Goal: Information Seeking & Learning: Learn about a topic

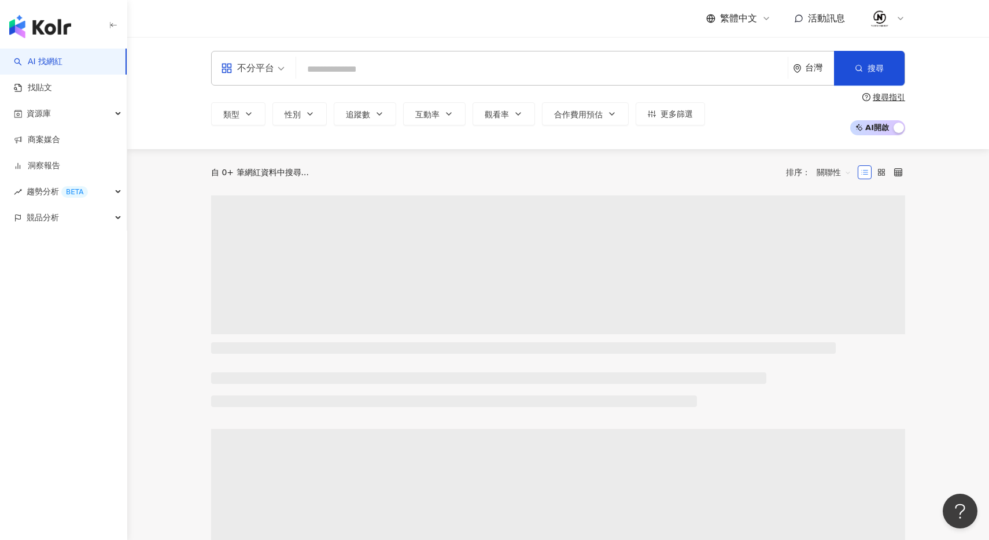
click at [580, 77] on input "search" at bounding box center [542, 69] width 482 height 22
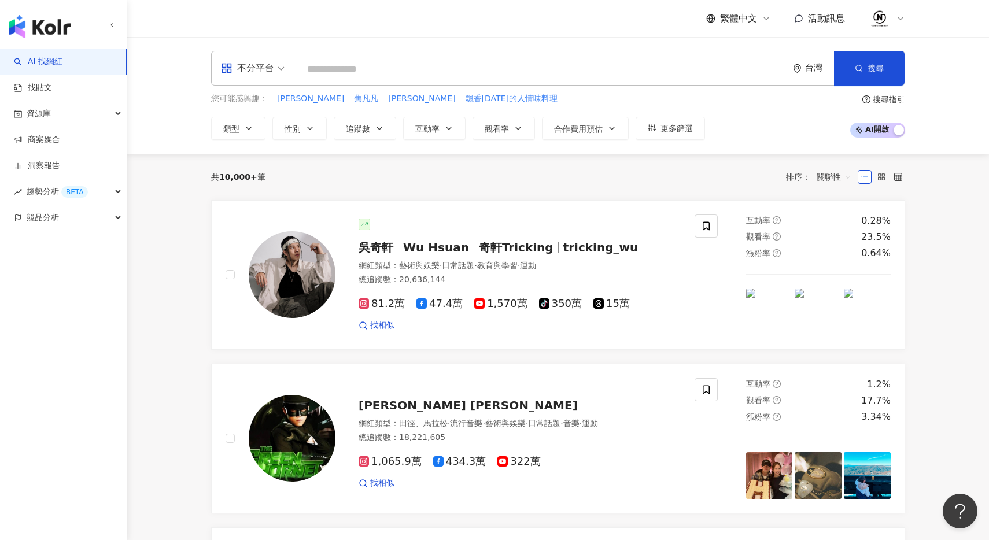
click at [520, 76] on input "search" at bounding box center [542, 69] width 482 height 22
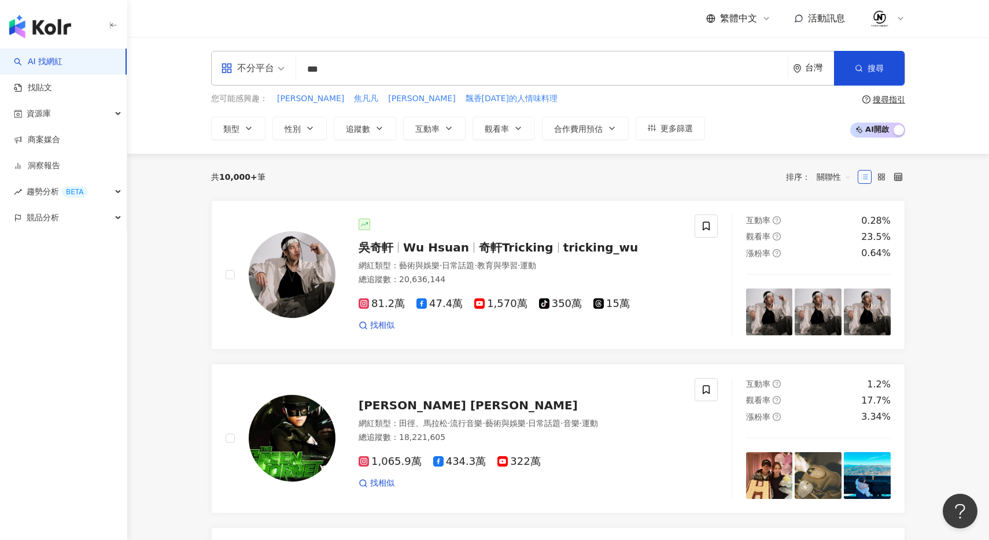
type input "**"
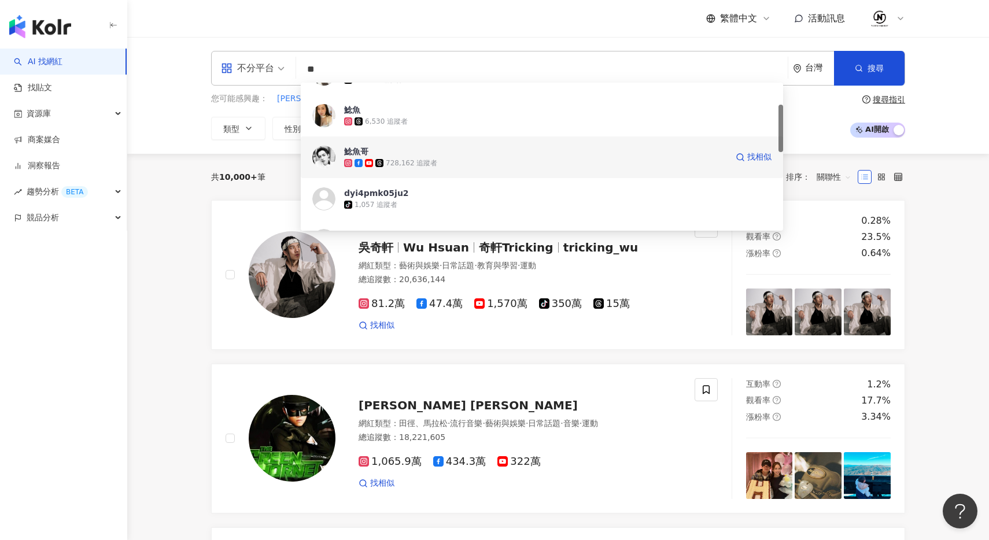
scroll to position [76, 0]
click at [425, 157] on div "728,162 追蹤者" at bounding box center [411, 159] width 51 height 10
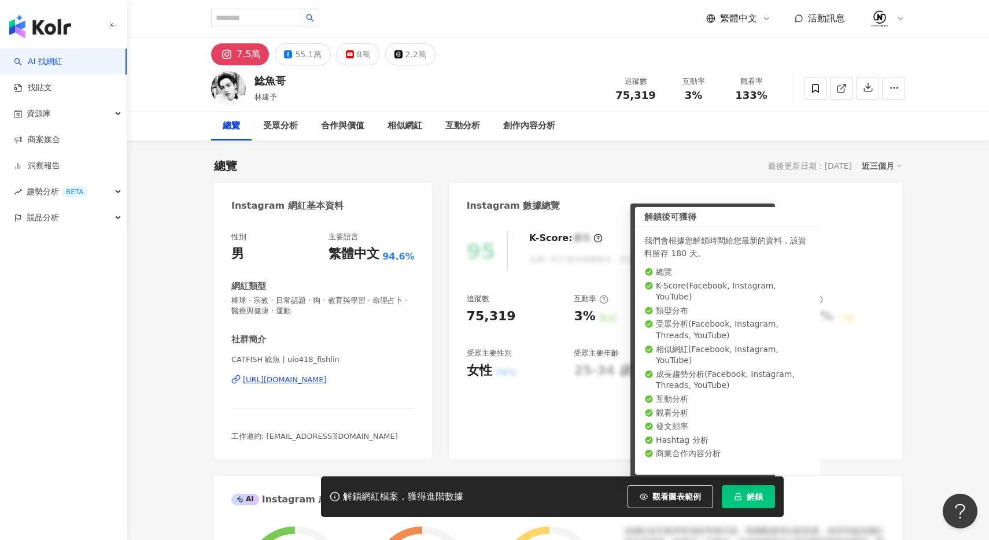
click at [760, 496] on span "解鎖" at bounding box center [754, 496] width 16 height 9
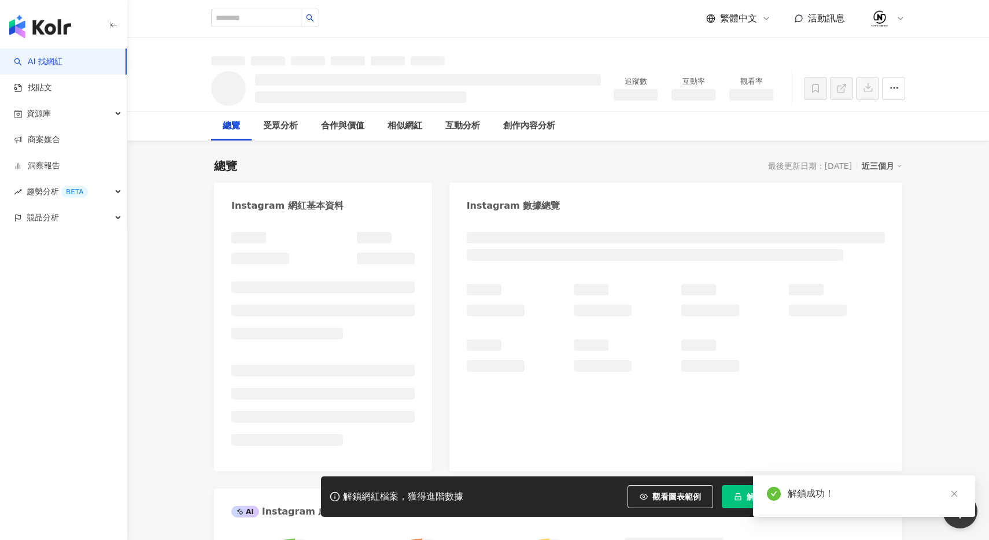
click at [306, 57] on li at bounding box center [308, 60] width 34 height 9
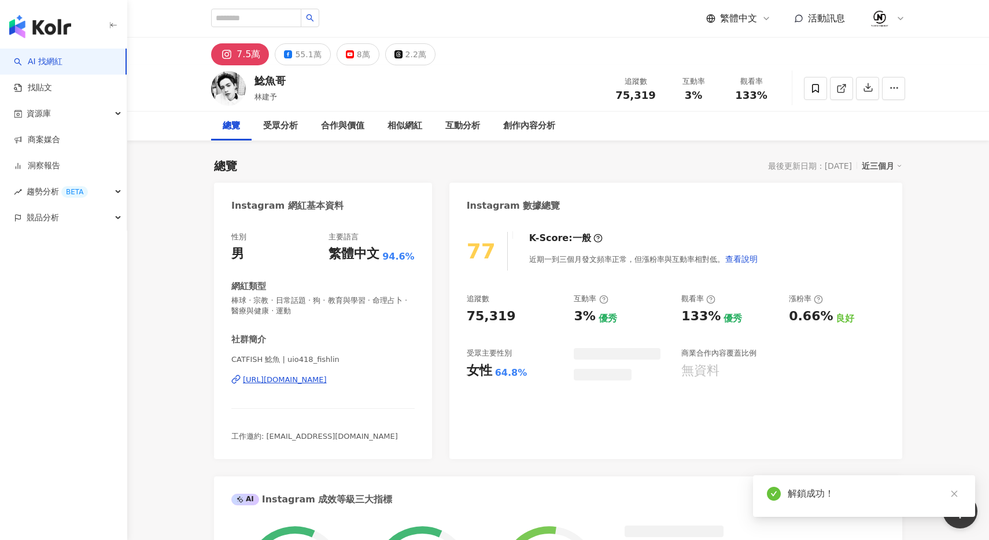
click at [307, 59] on div "55.1萬" at bounding box center [308, 54] width 26 height 16
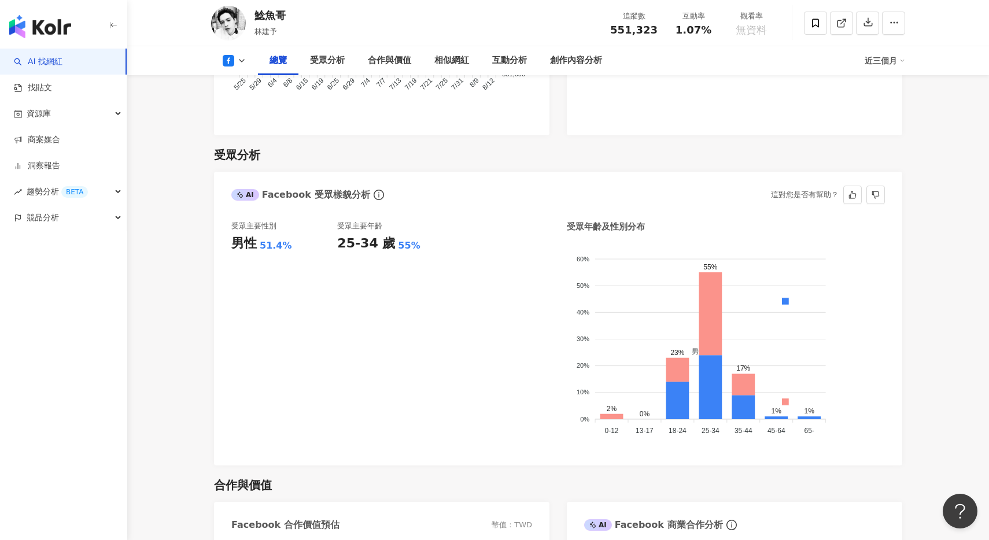
scroll to position [913, 0]
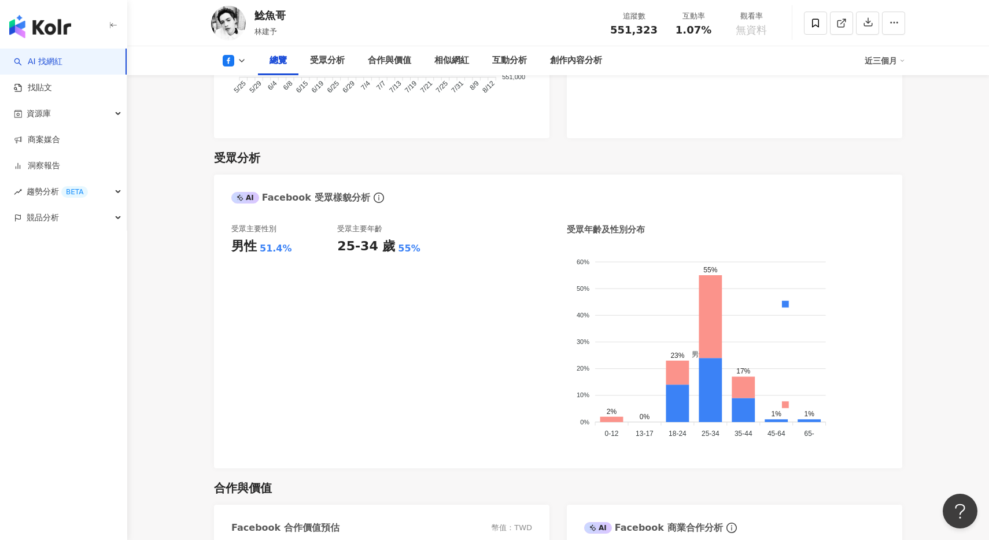
click at [231, 58] on icon at bounding box center [229, 61] width 12 height 12
click at [254, 77] on button "Instagram" at bounding box center [252, 82] width 69 height 16
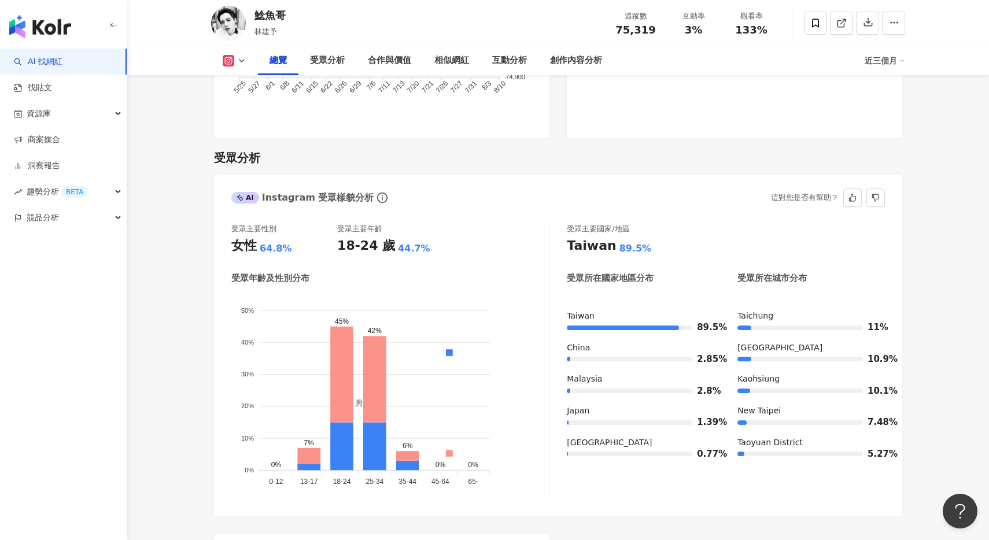
scroll to position [937, 0]
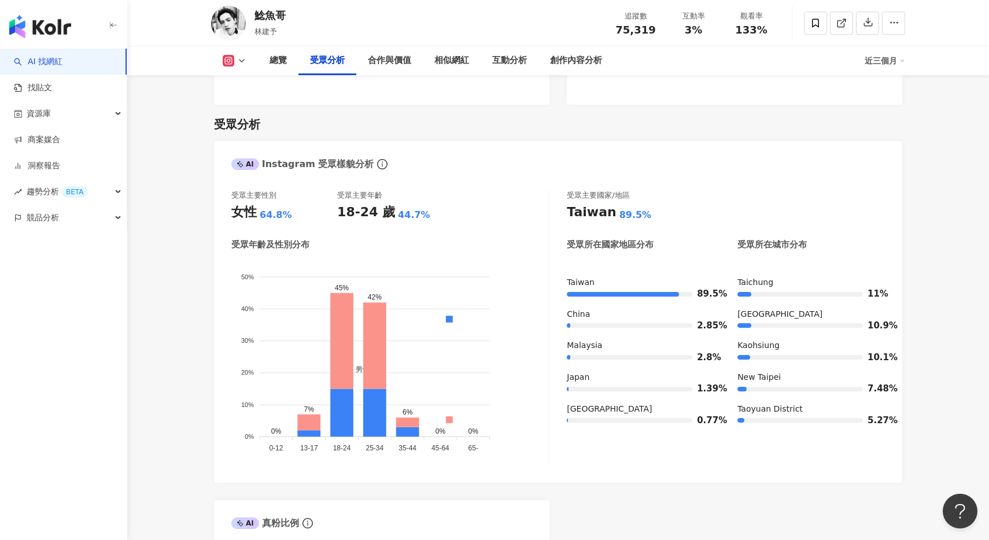
click at [229, 64] on rect at bounding box center [228, 61] width 9 height 9
click at [257, 108] on button "Facebook" at bounding box center [252, 109] width 69 height 16
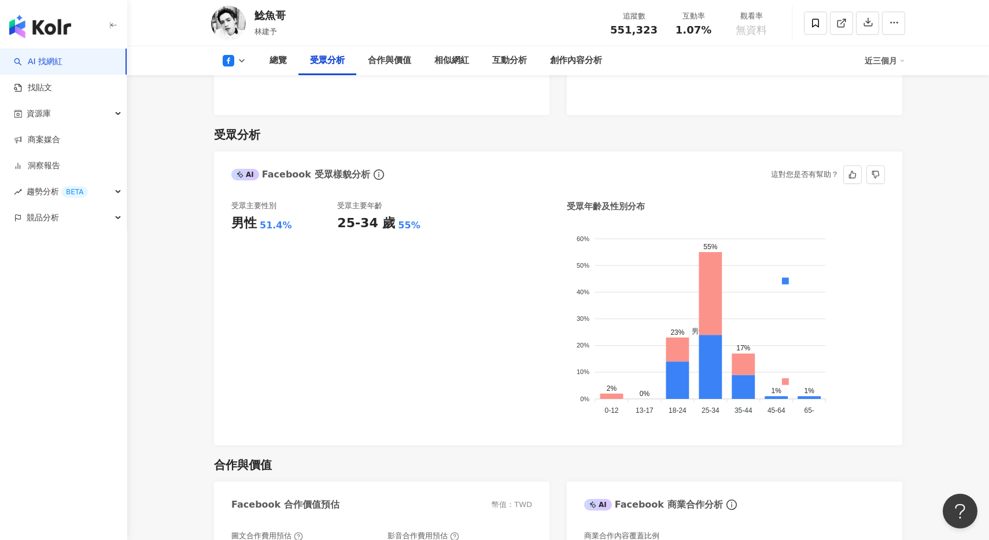
scroll to position [947, 0]
